Goal: Task Accomplishment & Management: Manage account settings

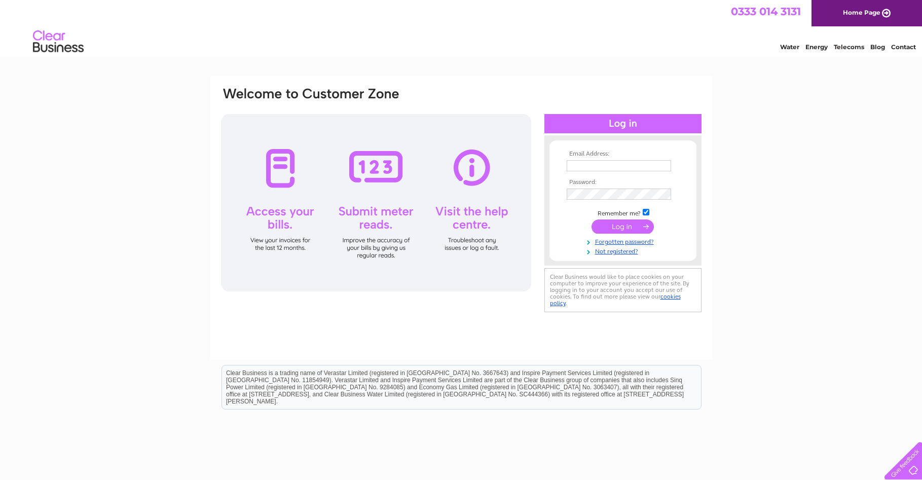
click at [577, 169] on input "text" at bounding box center [619, 165] width 104 height 11
type input "admin@glenmoristonarms.co.uk"
click at [592, 221] on input "submit" at bounding box center [623, 228] width 62 height 14
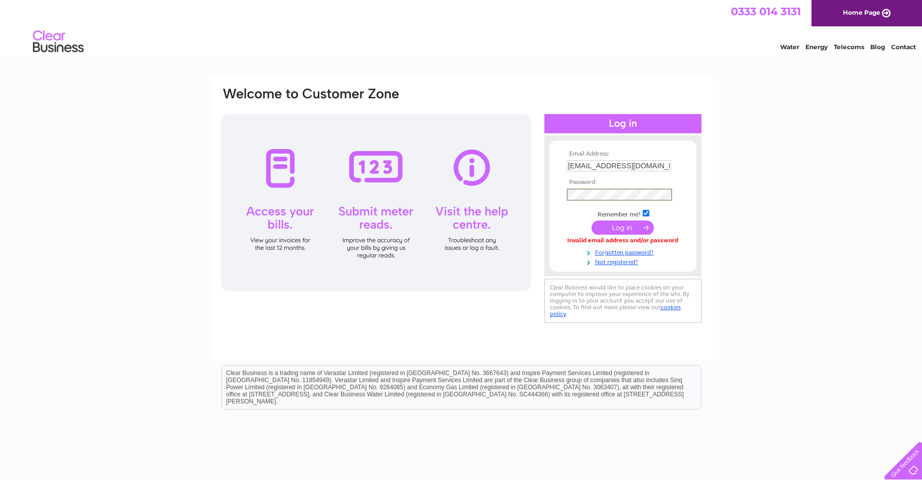
click at [592, 221] on input "submit" at bounding box center [623, 228] width 62 height 14
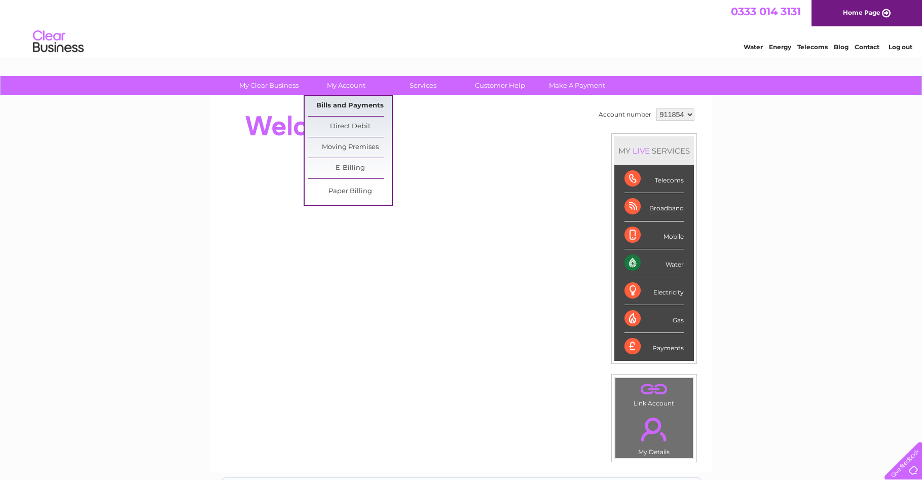
click at [341, 105] on link "Bills and Payments" at bounding box center [350, 106] width 84 height 20
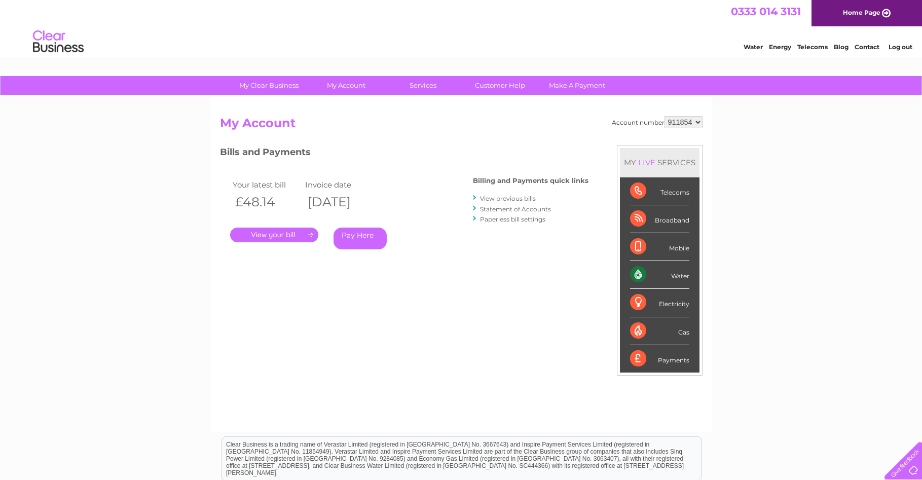
click at [279, 234] on link "." at bounding box center [274, 235] width 88 height 15
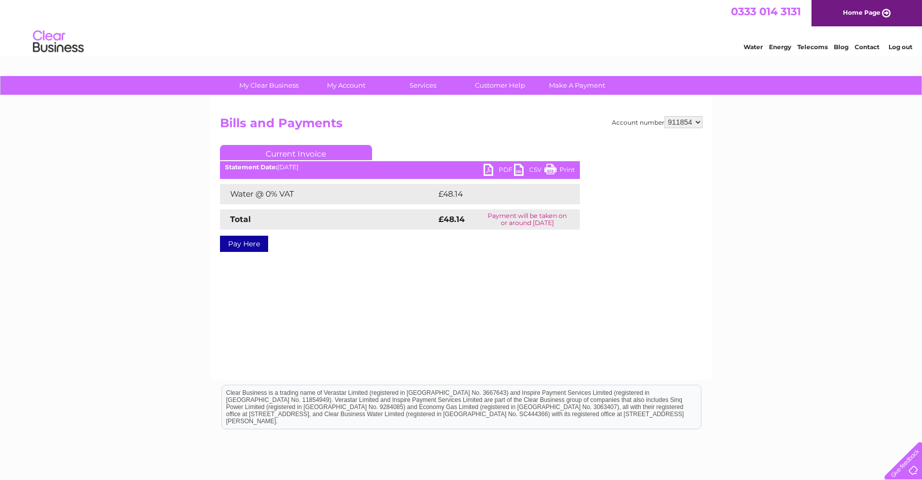
click at [487, 169] on link "PDF" at bounding box center [499, 171] width 30 height 15
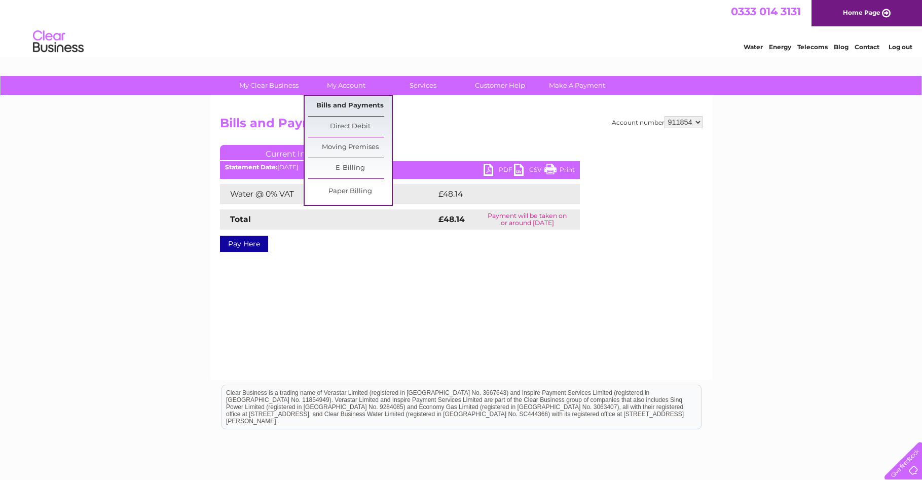
click at [350, 104] on link "Bills and Payments" at bounding box center [350, 106] width 84 height 20
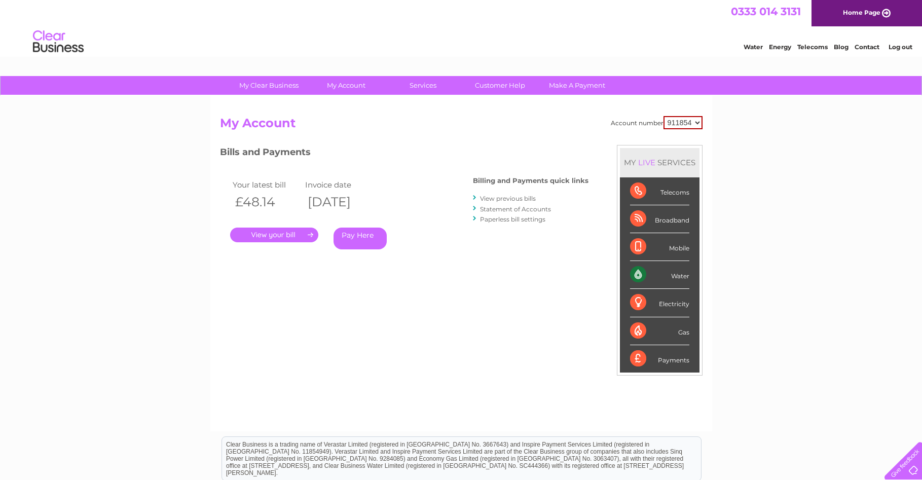
click at [504, 196] on link "View previous bills" at bounding box center [508, 199] width 56 height 8
